Goal: Subscribe to service/newsletter

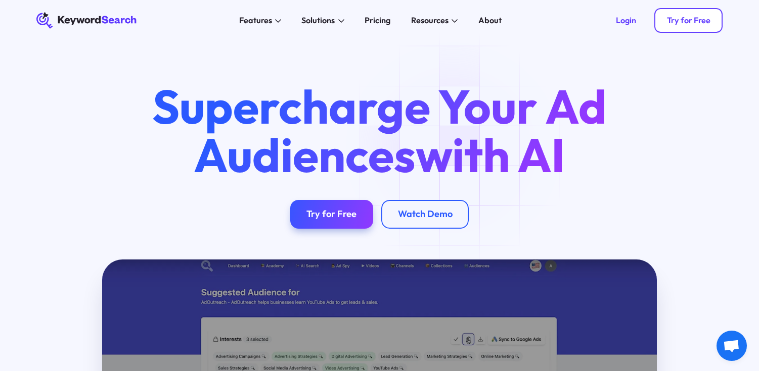
click at [686, 18] on div "Try for Free" at bounding box center [688, 20] width 43 height 10
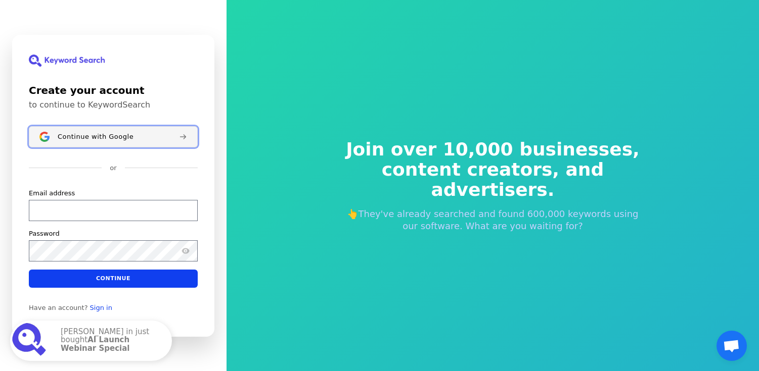
click at [163, 137] on div "Continue with Google" at bounding box center [114, 136] width 113 height 8
